Goal: Information Seeking & Learning: Understand process/instructions

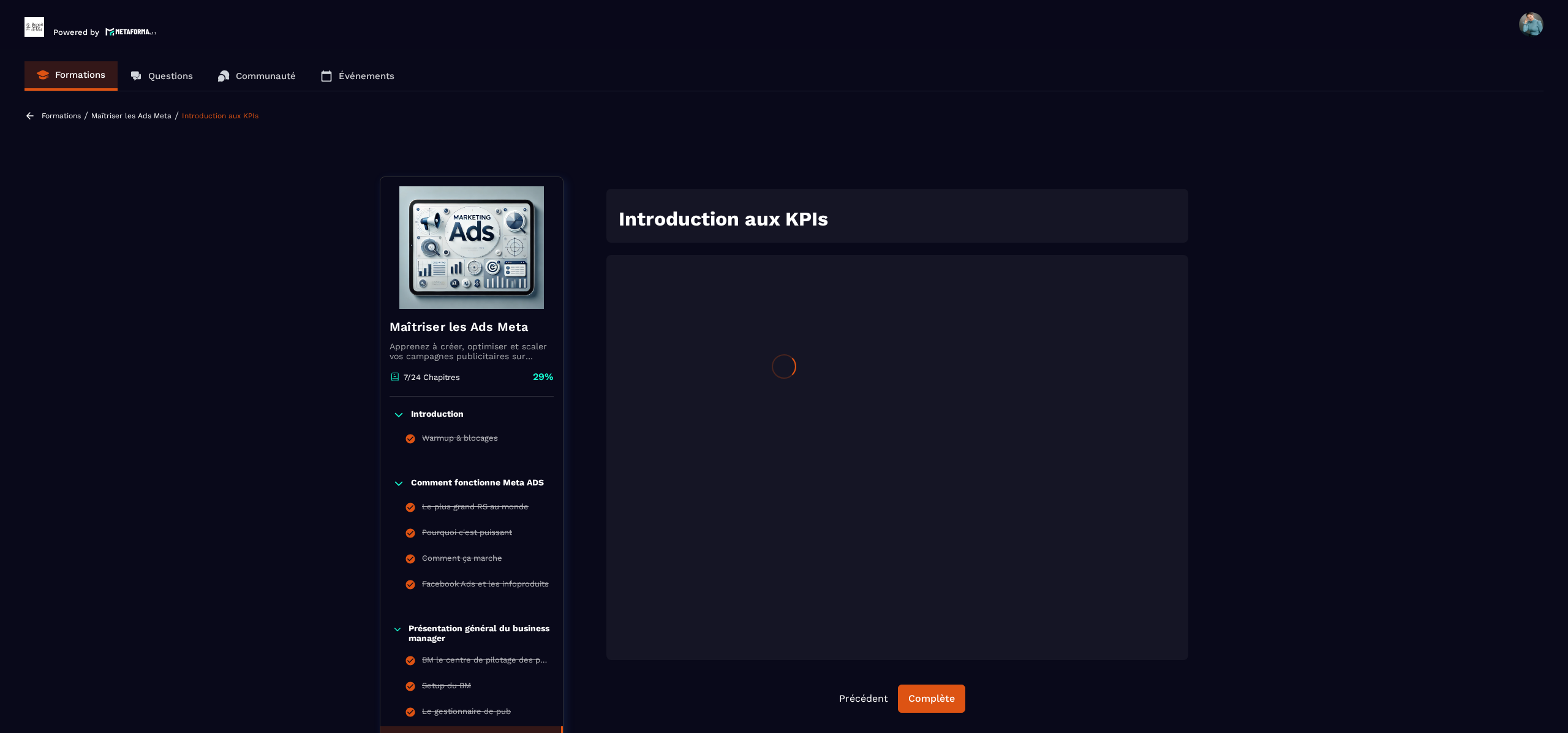
scroll to position [128, 0]
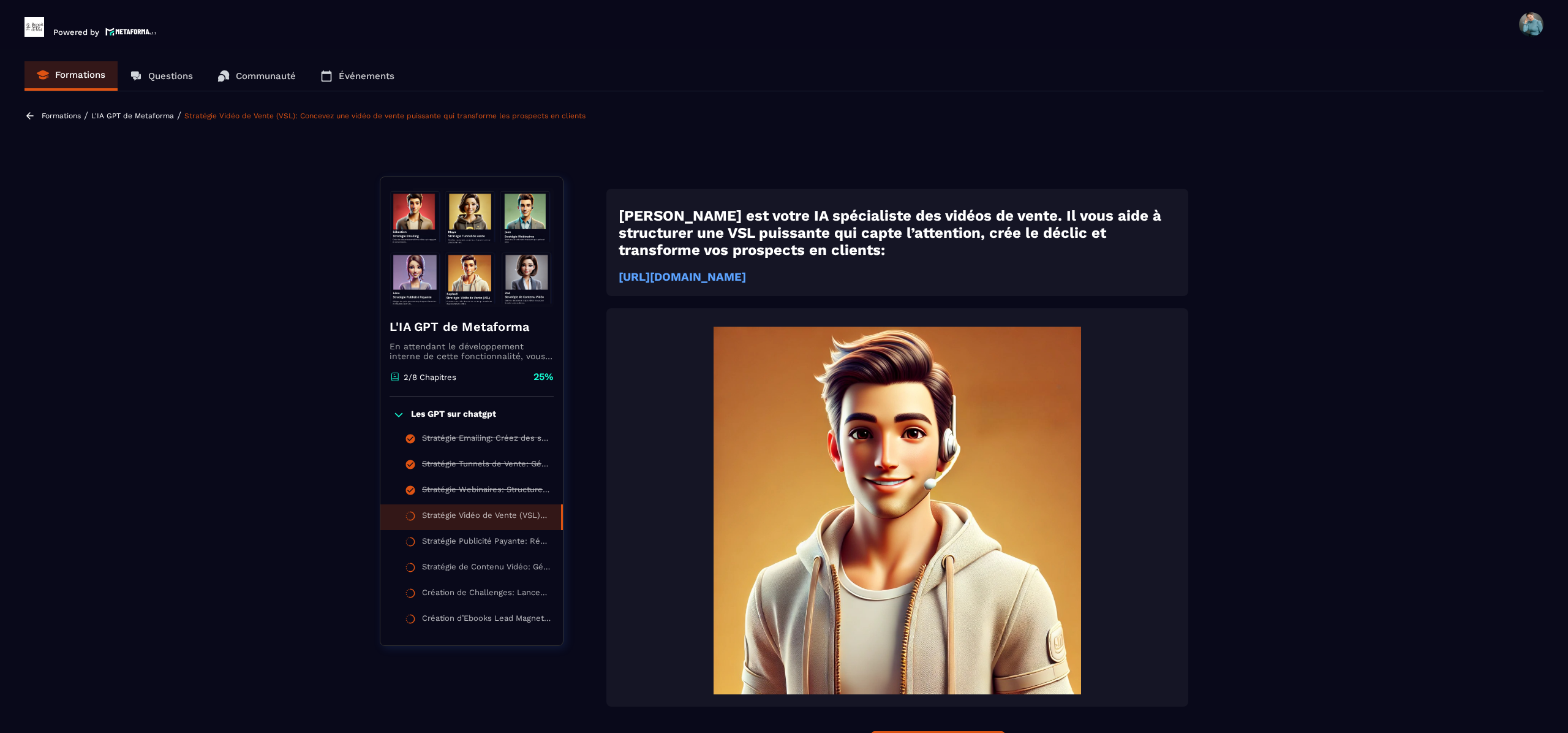
scroll to position [128, 0]
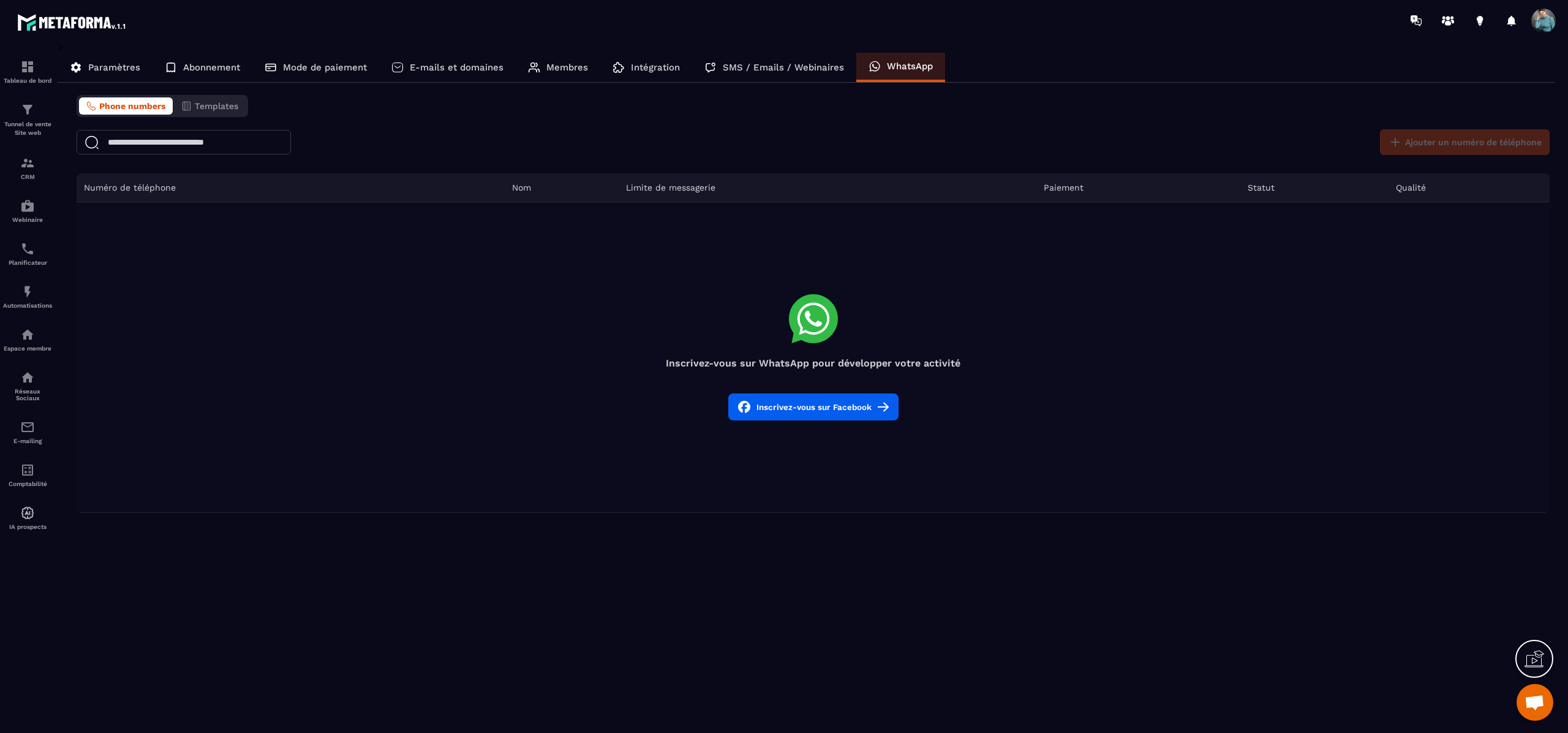
scroll to position [191, 0]
click at [1540, 19] on span at bounding box center [1544, 21] width 24 height 25
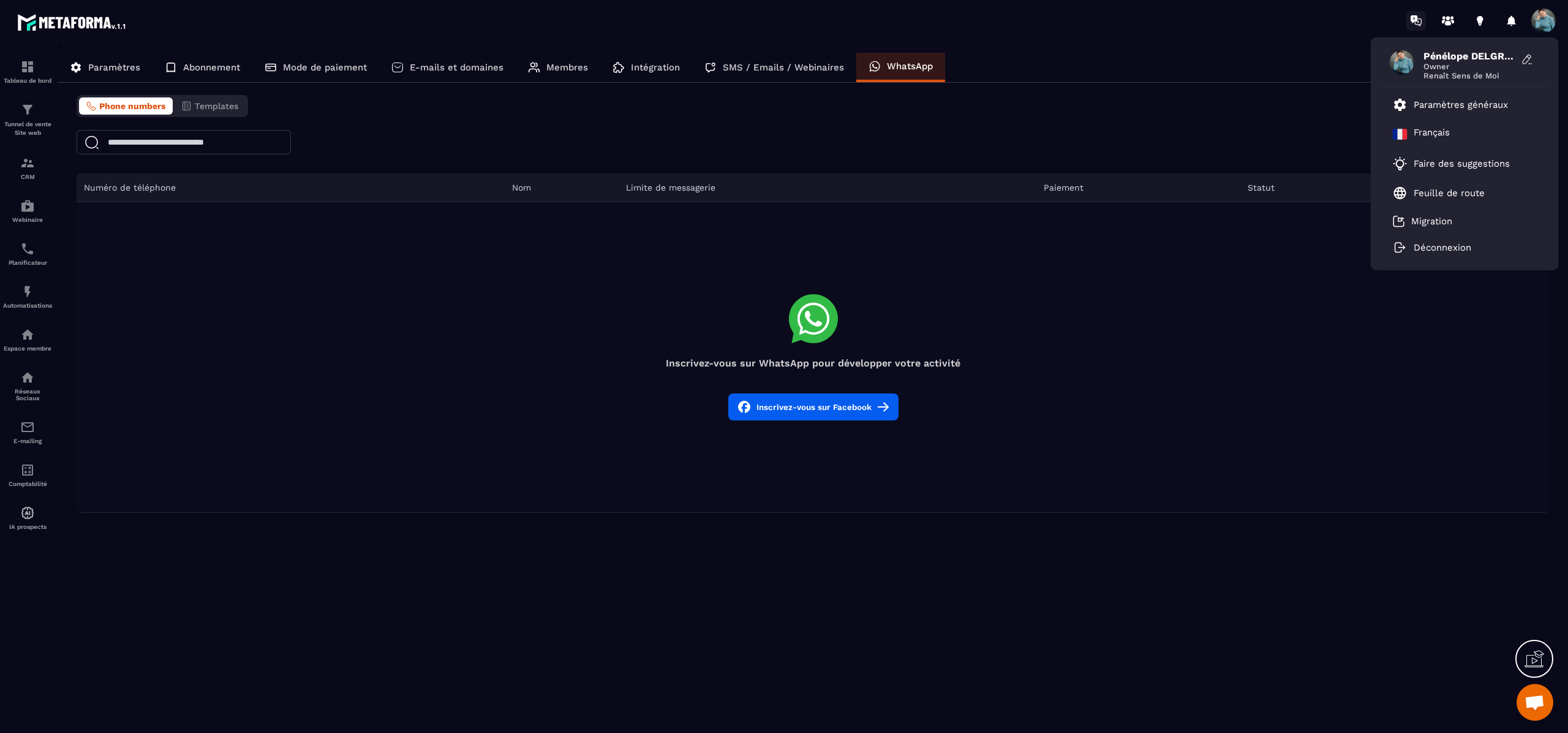
click at [1414, 16] on icon at bounding box center [1414, 19] width 7 height 8
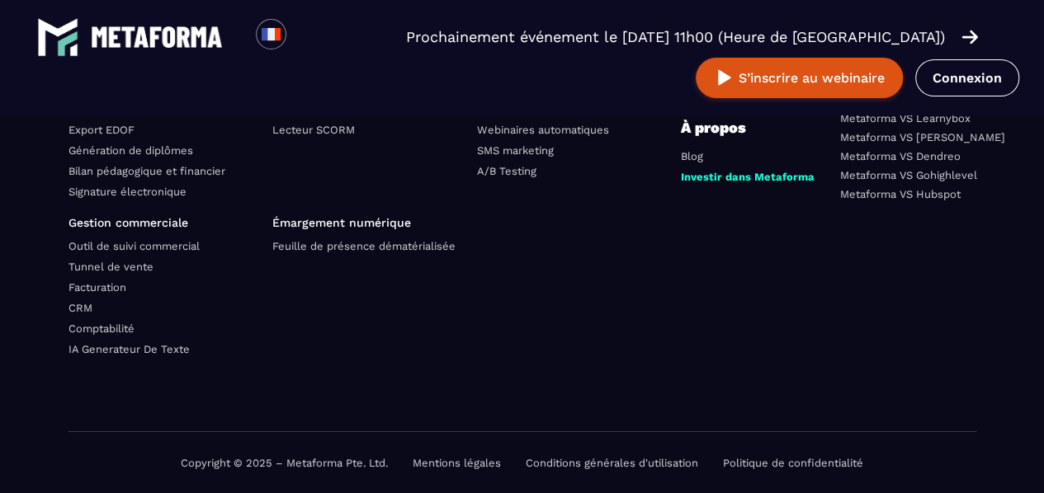
scroll to position [6043, 0]
click at [644, 463] on link "Conditions générales d'utilisation" at bounding box center [612, 462] width 172 height 12
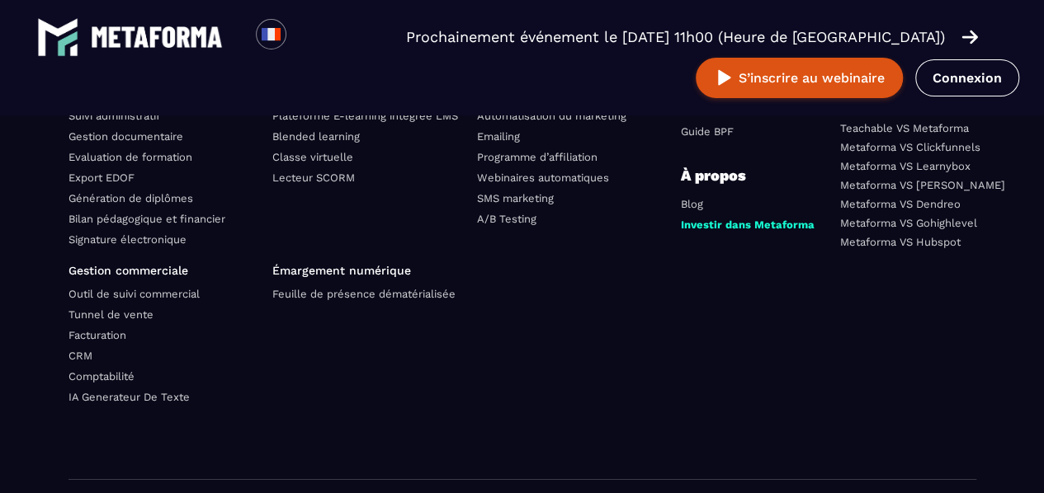
scroll to position [2960, 0]
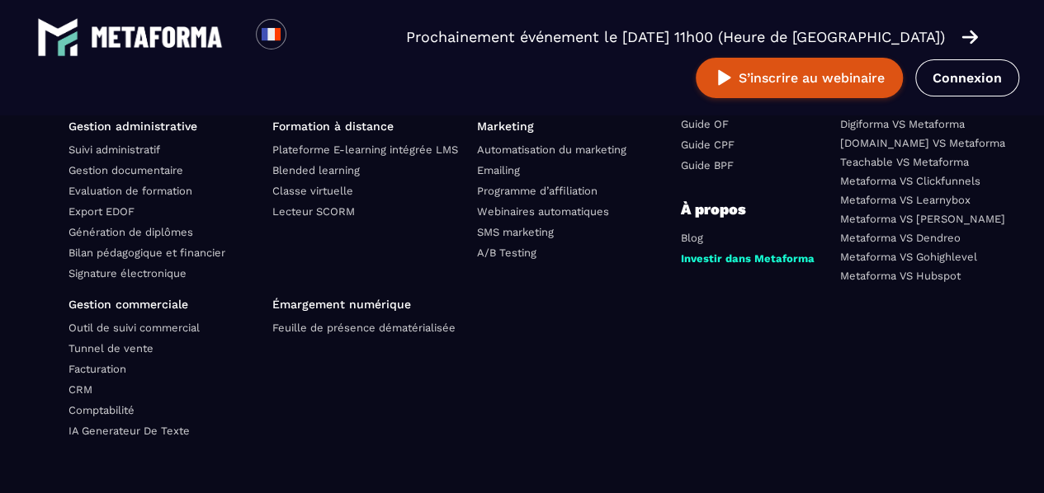
scroll to position [6315, 0]
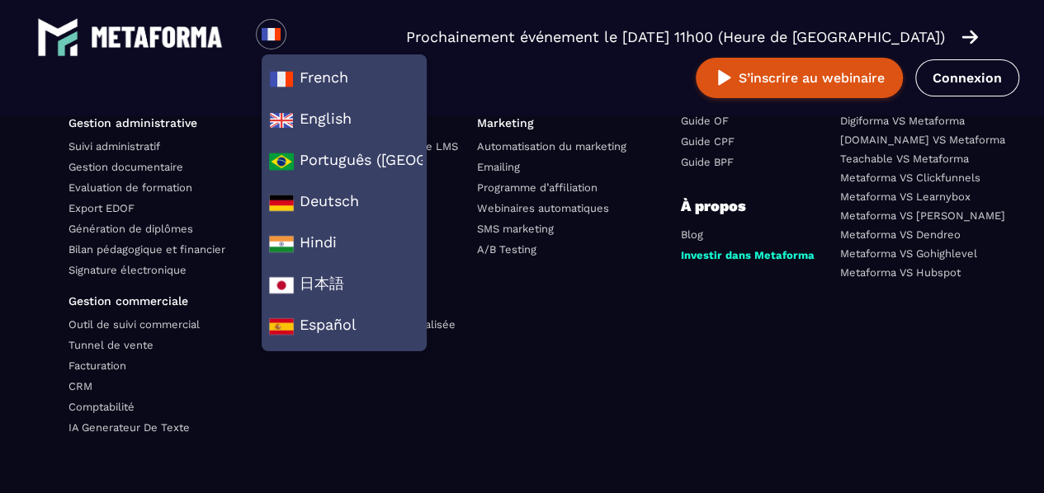
click at [642, 295] on ul at bounding box center [573, 367] width 192 height 145
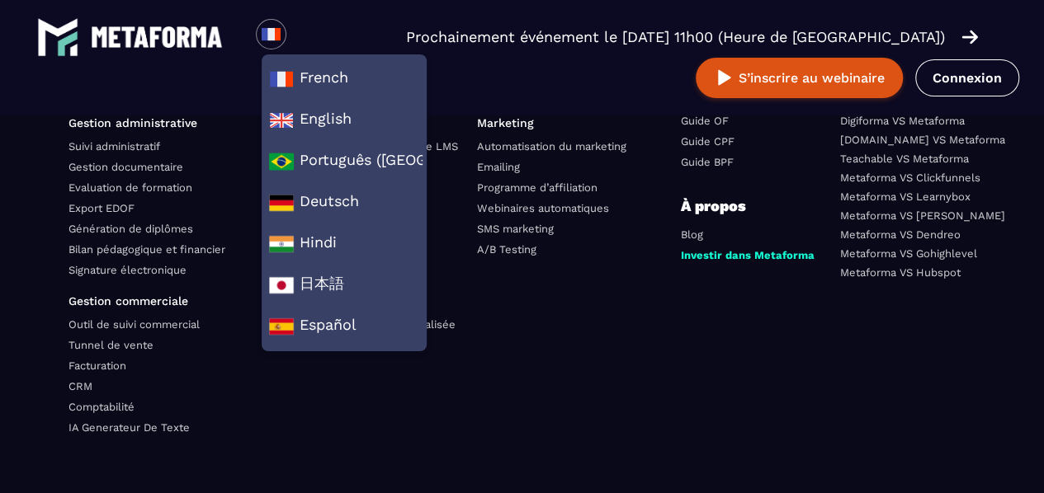
click at [855, 351] on div "Metaforma VS Digiforma VS Metaforma Systeme.io VS Metaforma Teachable VS Metafo…" at bounding box center [908, 275] width 136 height 388
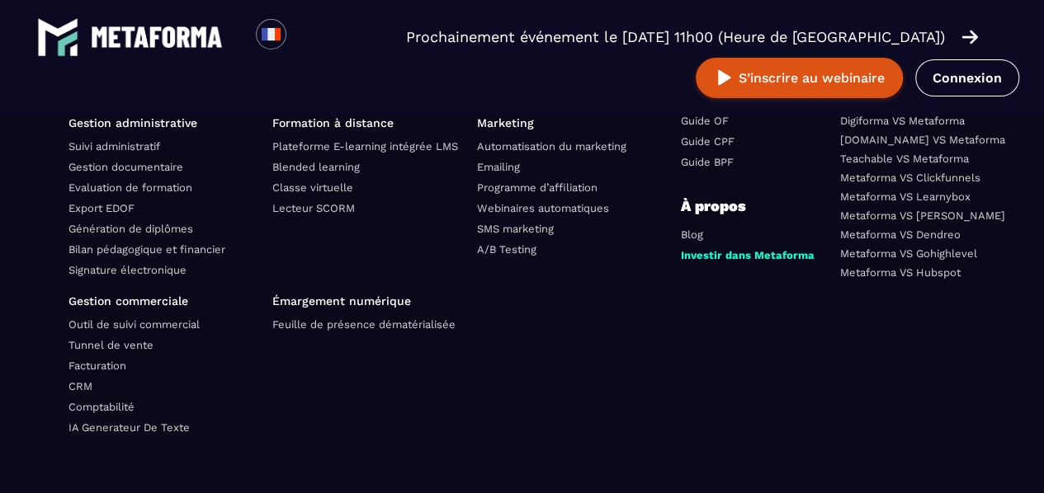
click at [652, 410] on div "Fonctionnalités Gestion administrative Suivi administratif Gestion documentaire…" at bounding box center [522, 296] width 908 height 430
